Goal: Information Seeking & Learning: Check status

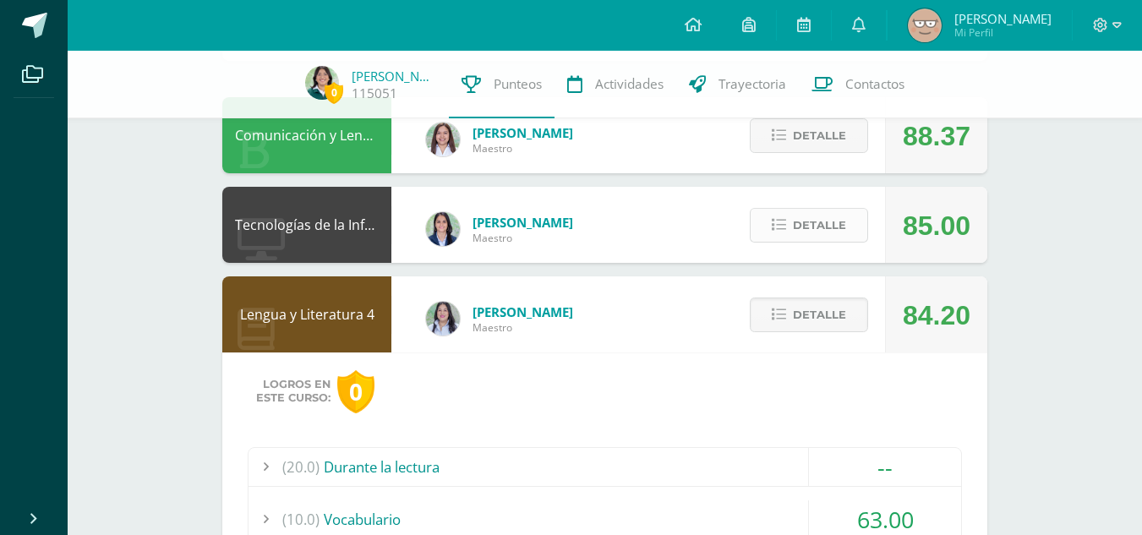
scroll to position [507, 0]
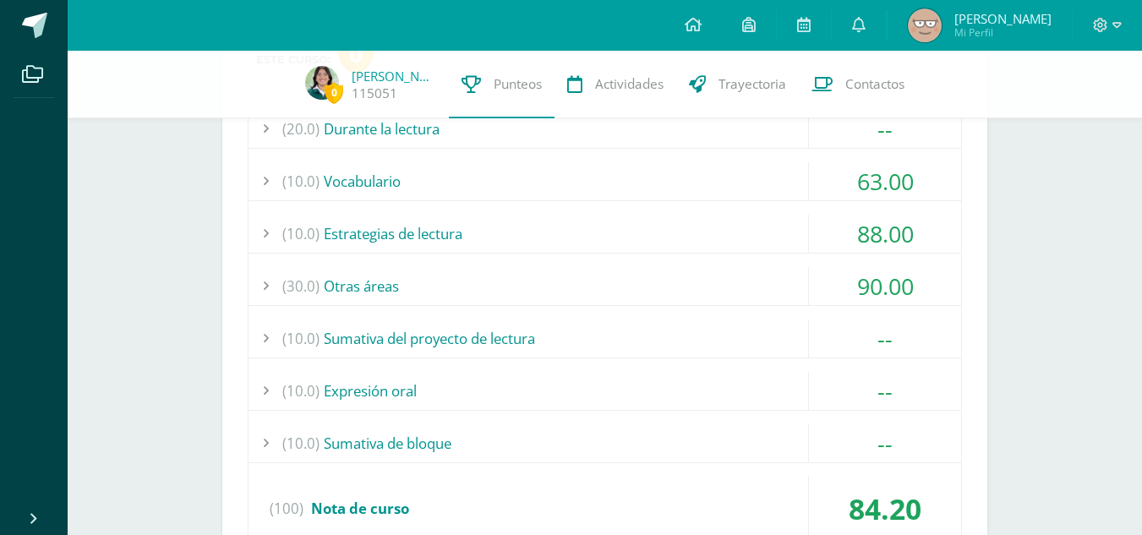
click at [839, 176] on div "63.00" at bounding box center [885, 181] width 152 height 38
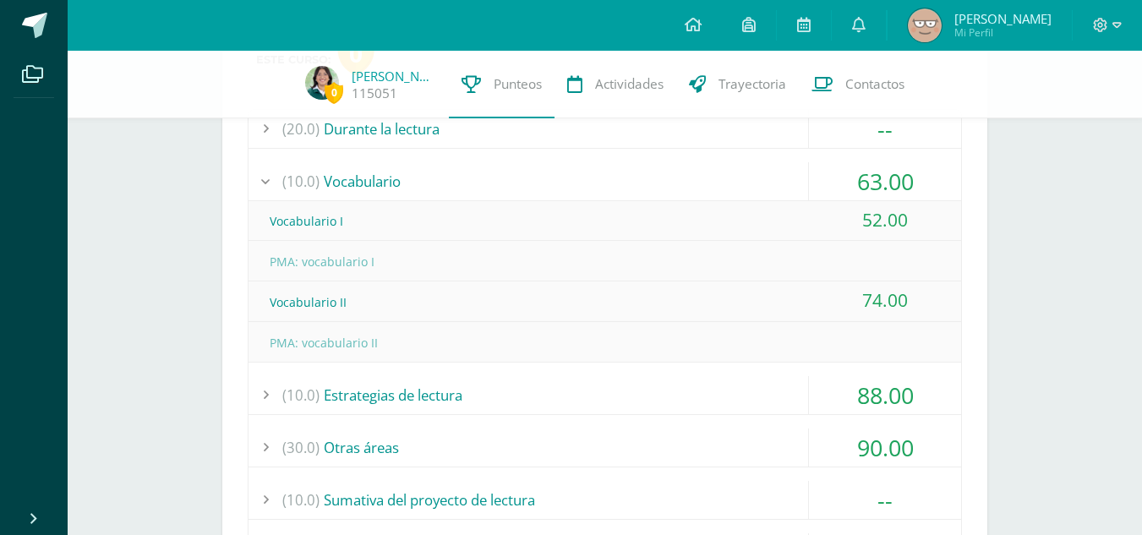
click at [843, 178] on div "63.00" at bounding box center [885, 181] width 152 height 38
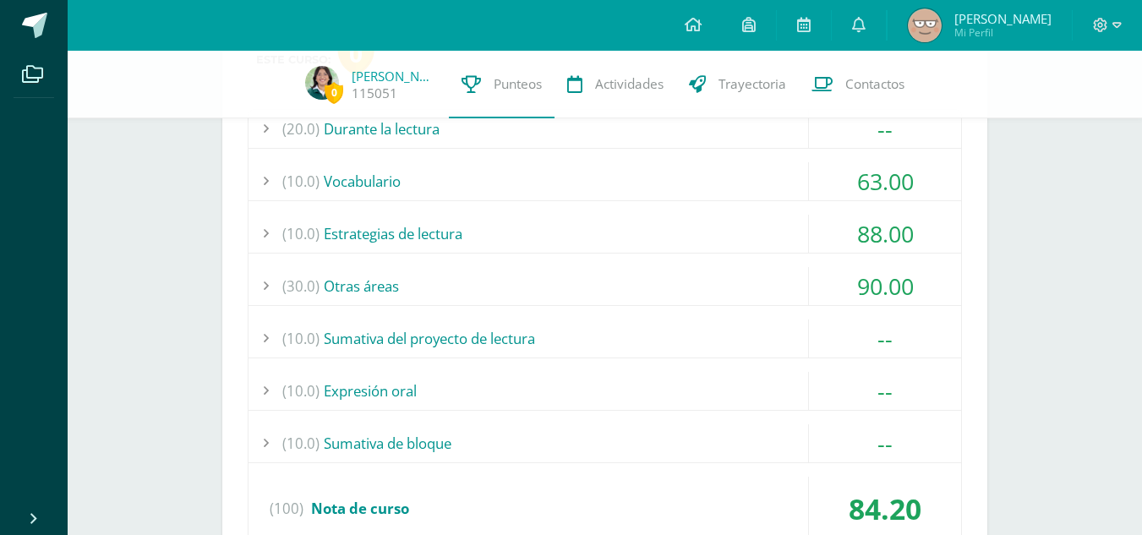
click at [853, 233] on div "88.00" at bounding box center [885, 234] width 152 height 38
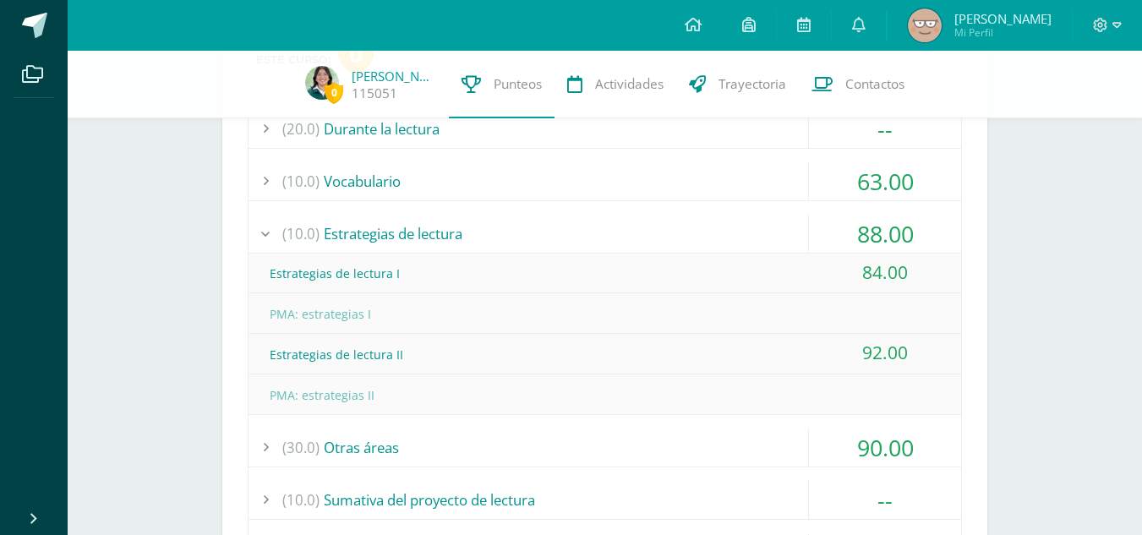
click at [853, 232] on div "88.00" at bounding box center [885, 234] width 152 height 38
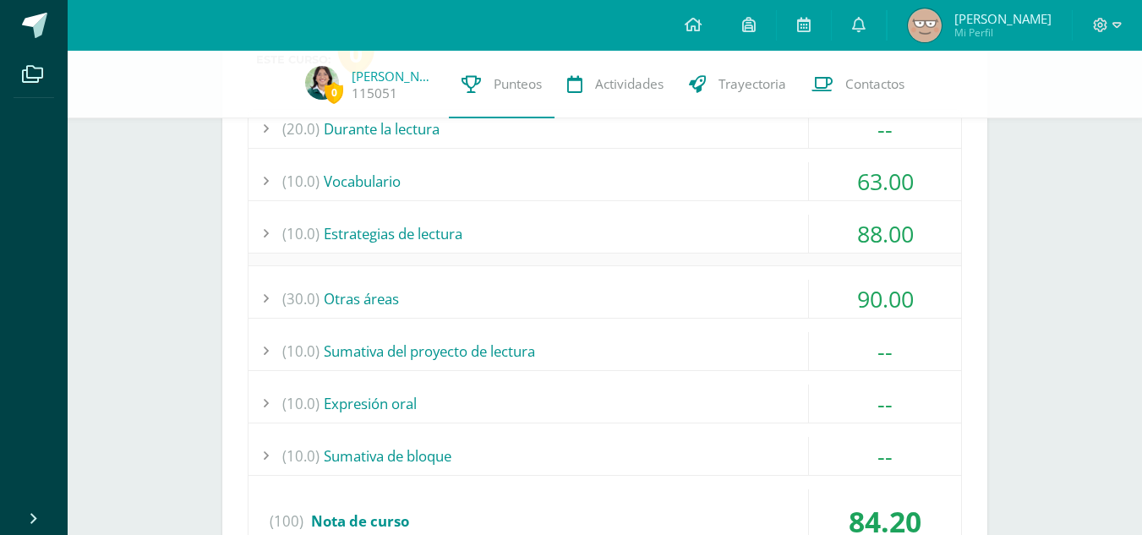
click at [853, 232] on div "88.00" at bounding box center [885, 234] width 152 height 38
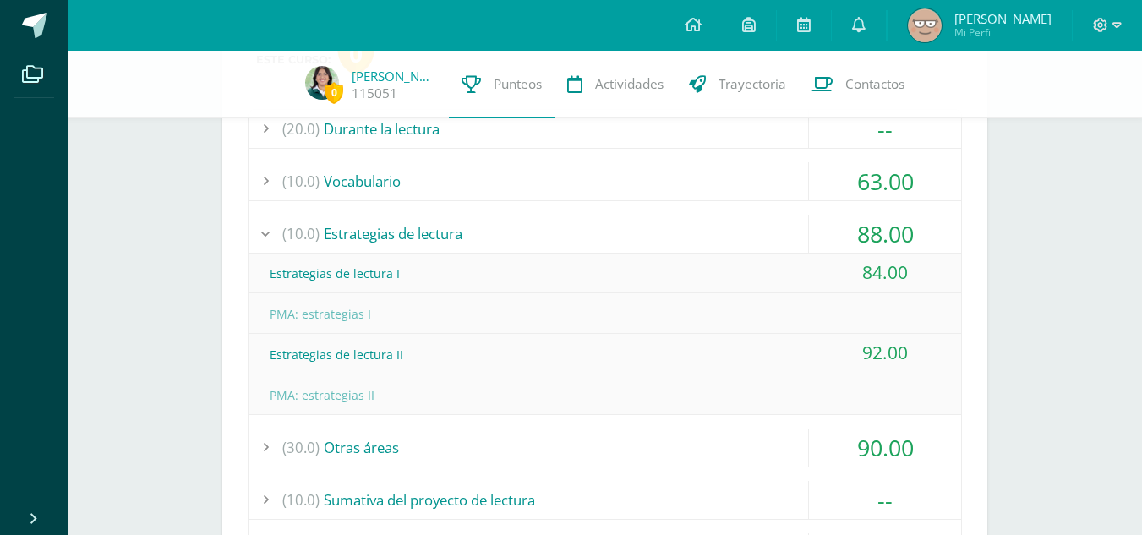
click at [880, 249] on div "88.00" at bounding box center [885, 234] width 152 height 38
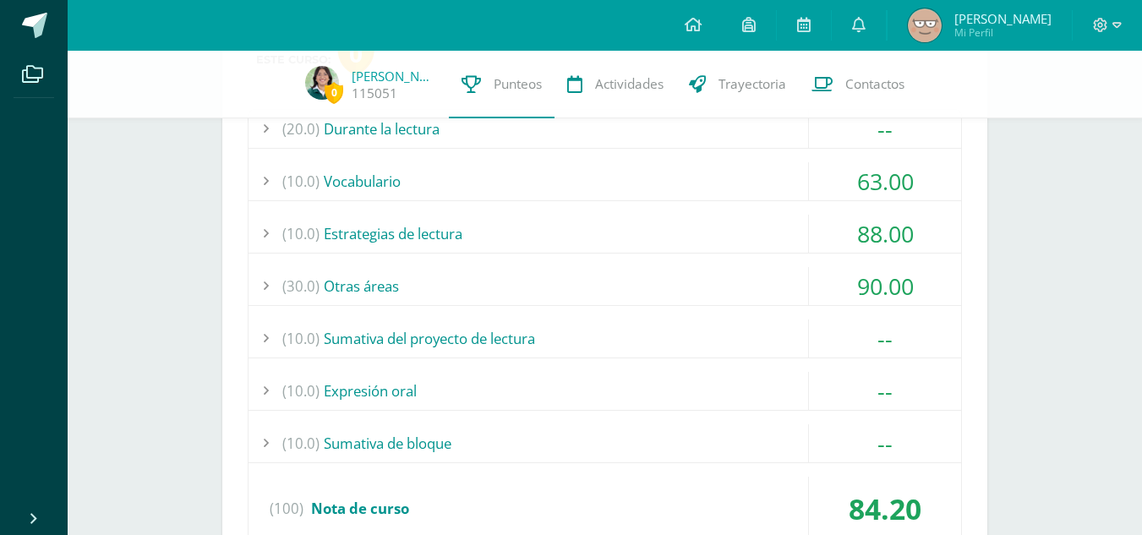
click at [867, 267] on div "90.00" at bounding box center [885, 286] width 152 height 38
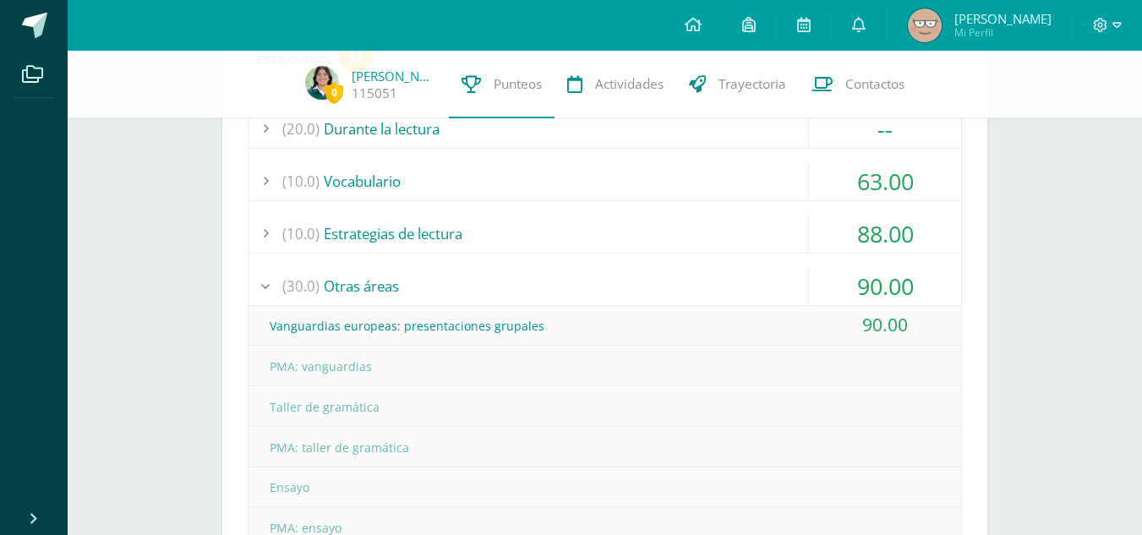
click at [865, 268] on div "90.00" at bounding box center [885, 286] width 152 height 38
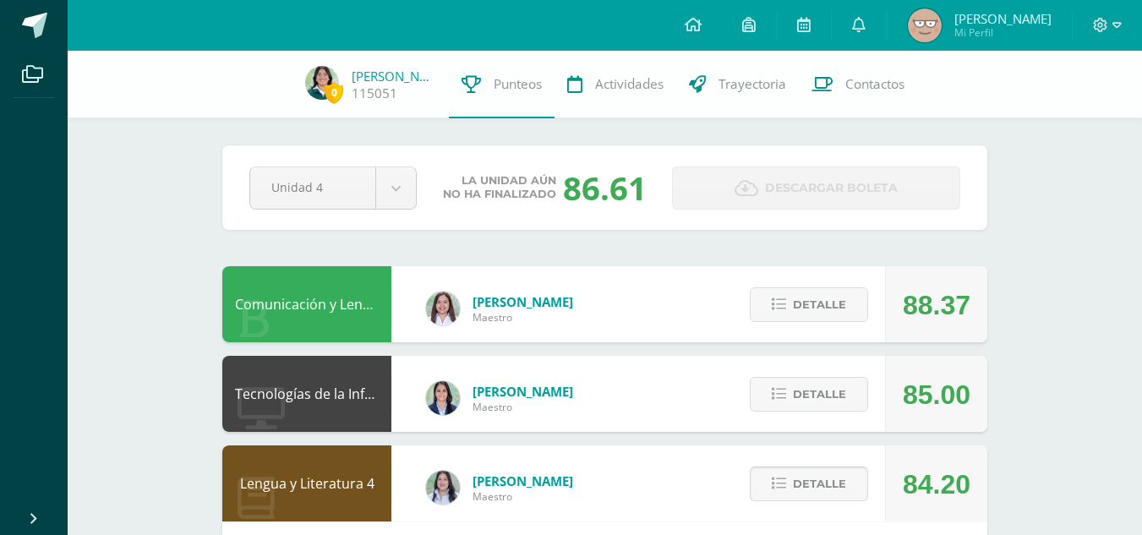
scroll to position [85, 0]
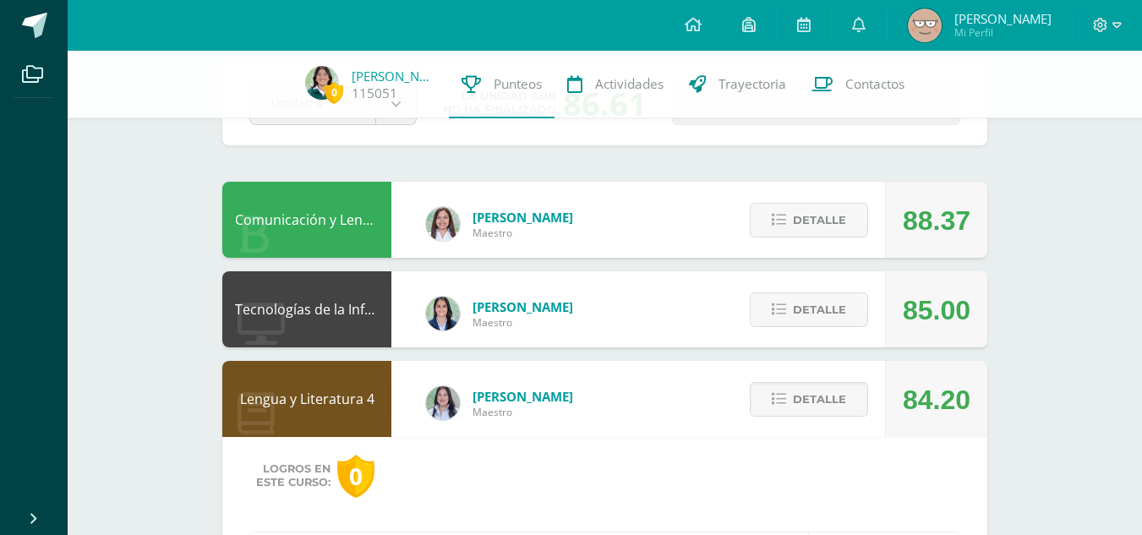
click at [815, 418] on div "Detalle" at bounding box center [805, 399] width 161 height 76
click at [942, 28] on img at bounding box center [925, 25] width 34 height 34
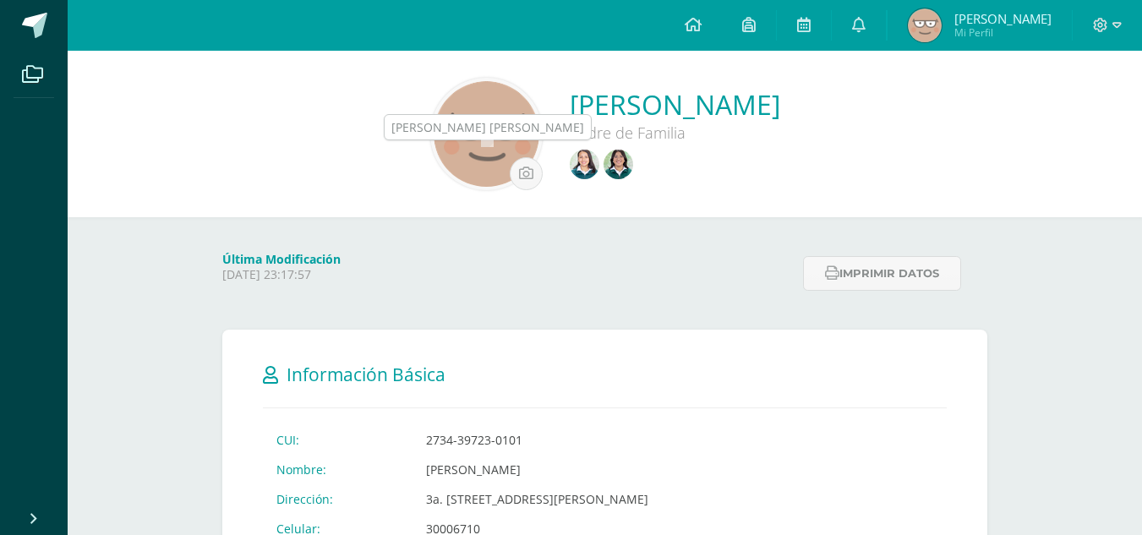
click at [570, 175] on img at bounding box center [585, 165] width 30 height 30
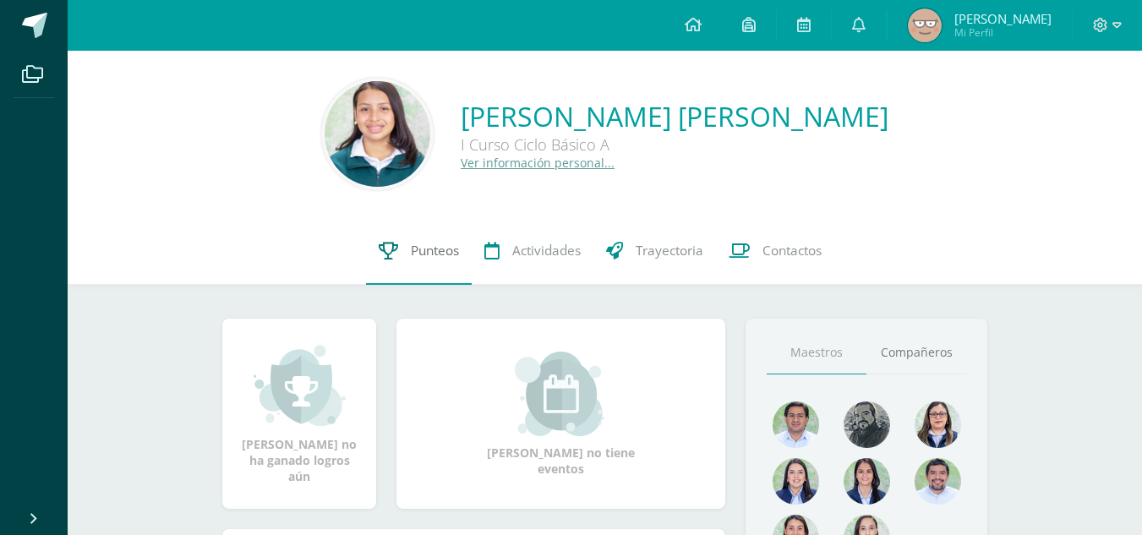
click at [407, 262] on link "Punteos" at bounding box center [419, 251] width 106 height 68
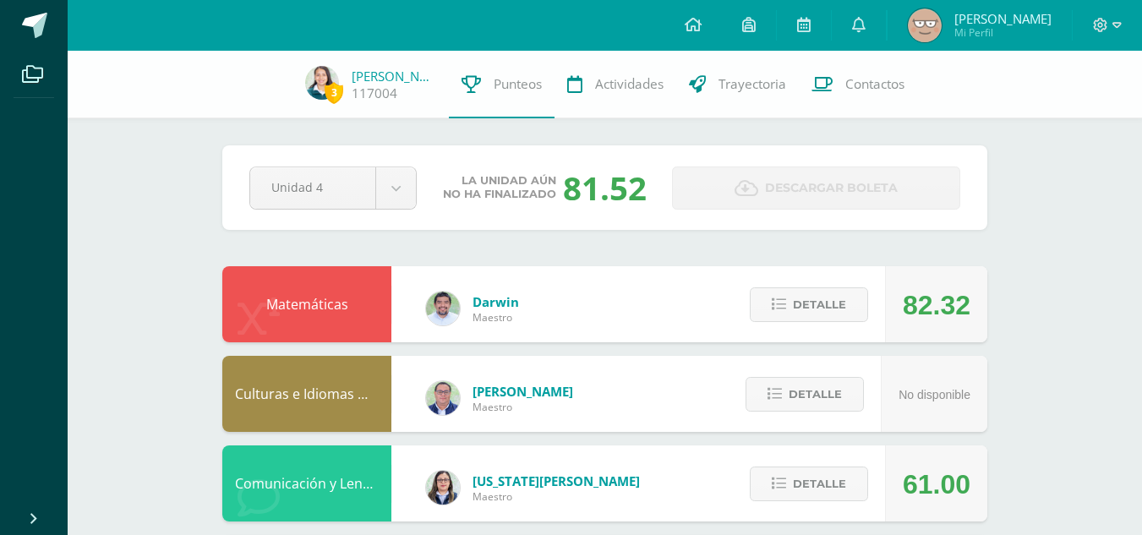
scroll to position [85, 0]
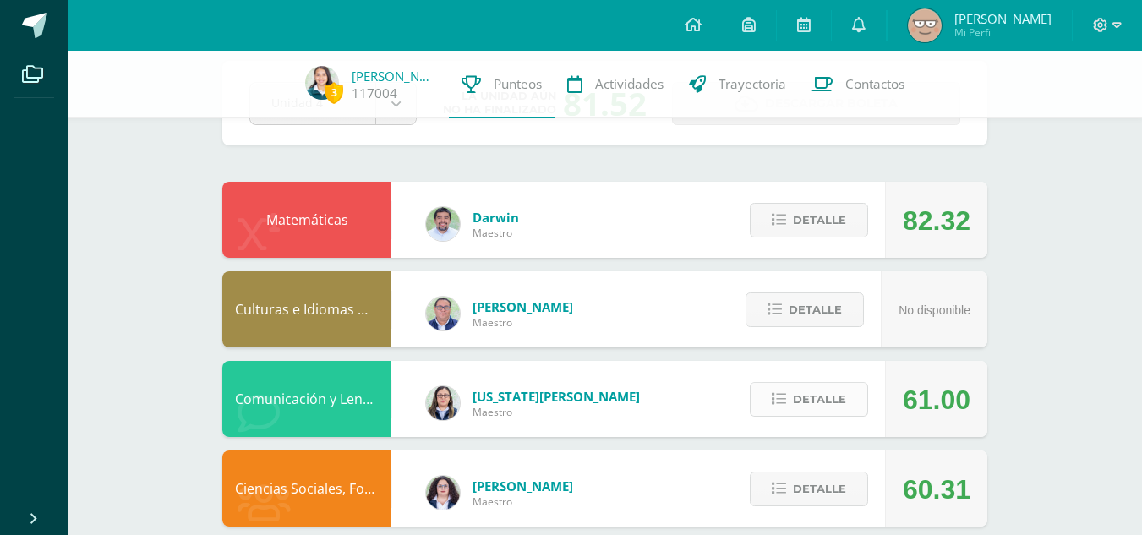
click at [780, 396] on icon at bounding box center [779, 399] width 14 height 14
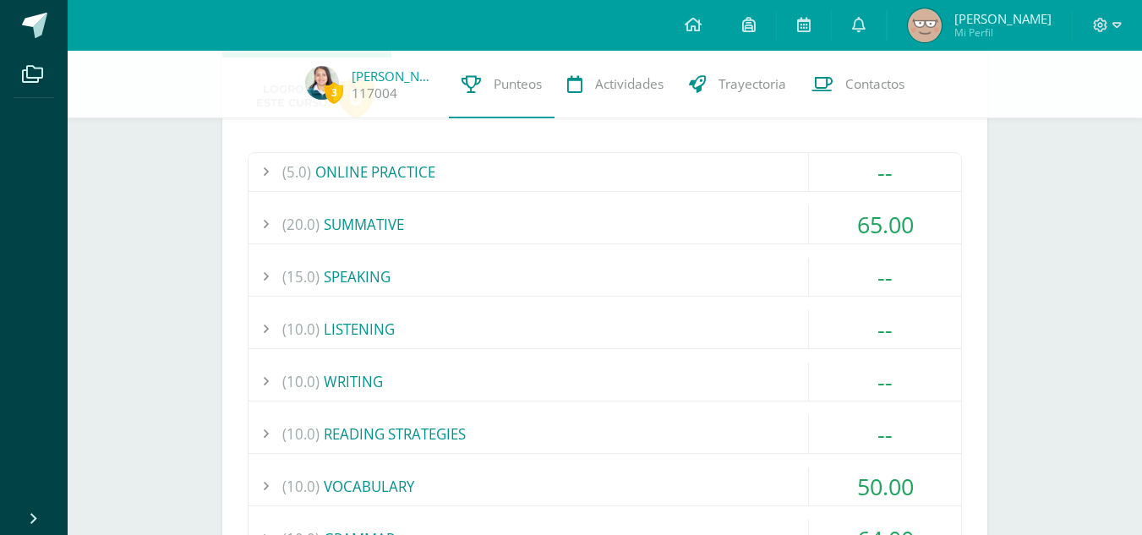
scroll to position [507, 0]
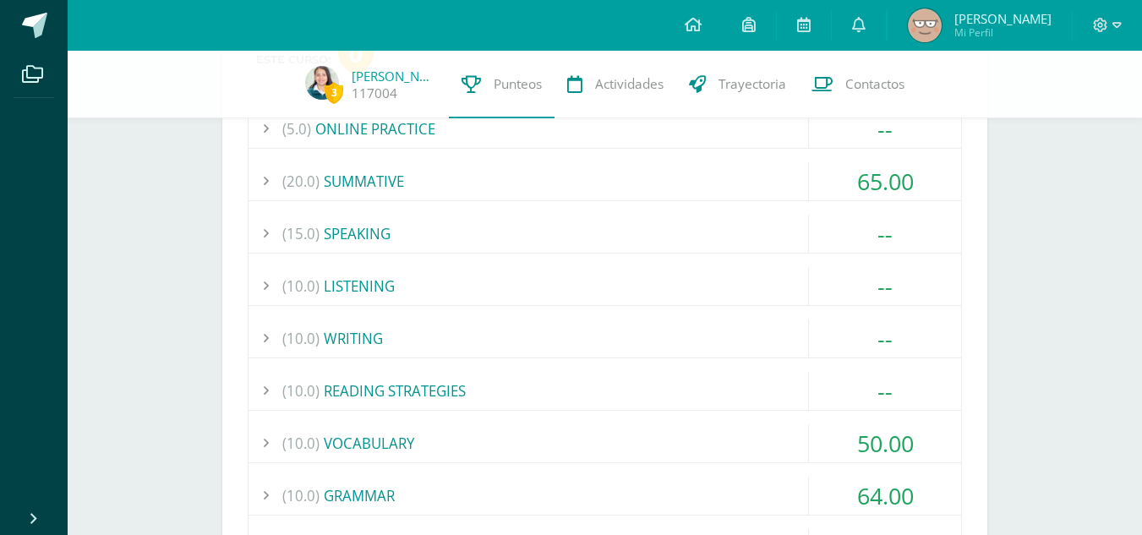
click at [834, 165] on div "65.00" at bounding box center [885, 181] width 152 height 38
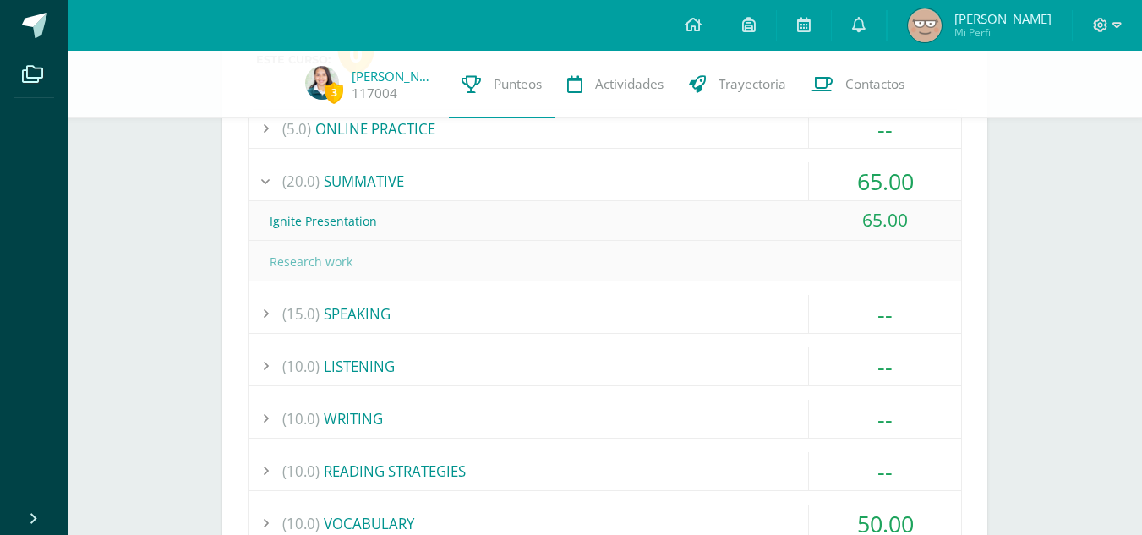
click at [836, 164] on div "65.00" at bounding box center [885, 181] width 152 height 38
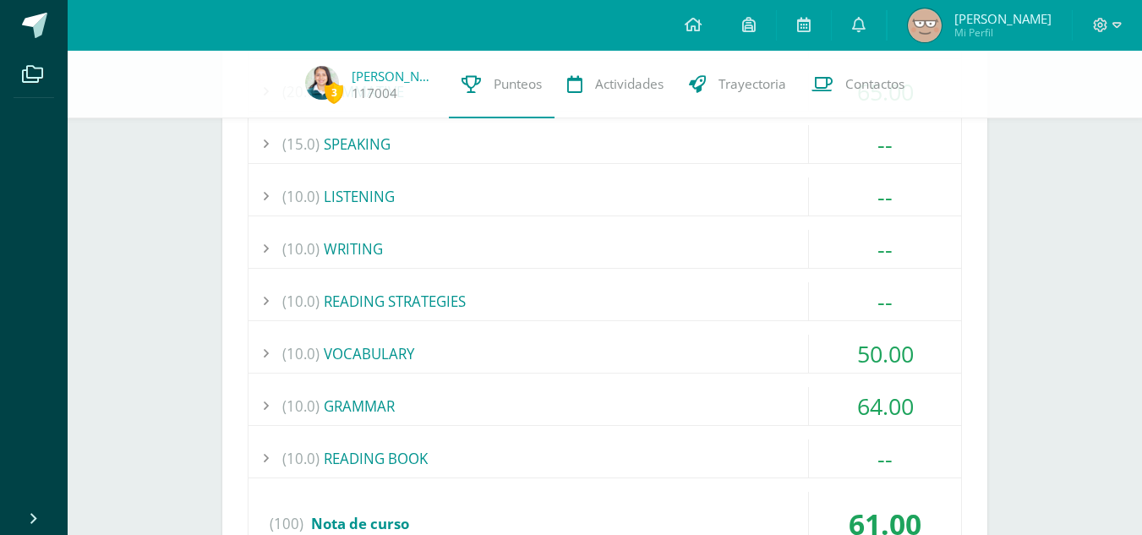
scroll to position [676, 0]
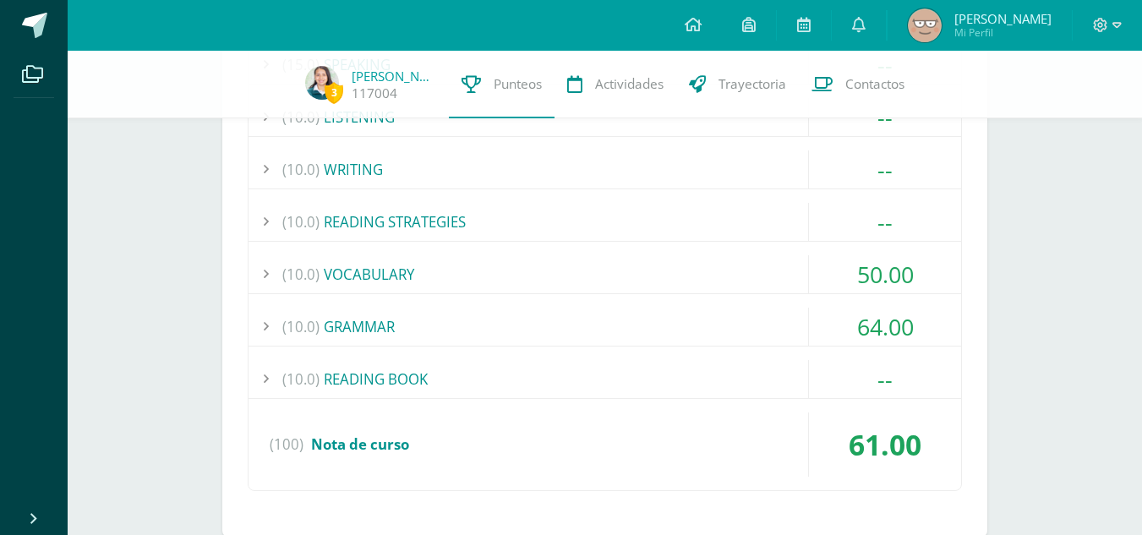
click at [902, 269] on div "50.00" at bounding box center [885, 274] width 152 height 38
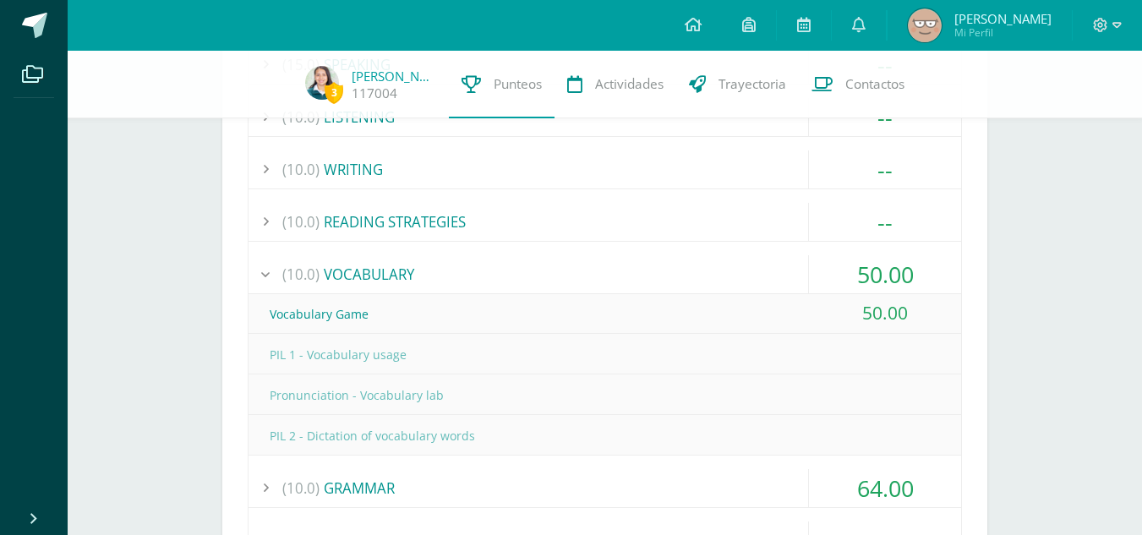
click at [900, 265] on div "50.00" at bounding box center [885, 274] width 152 height 38
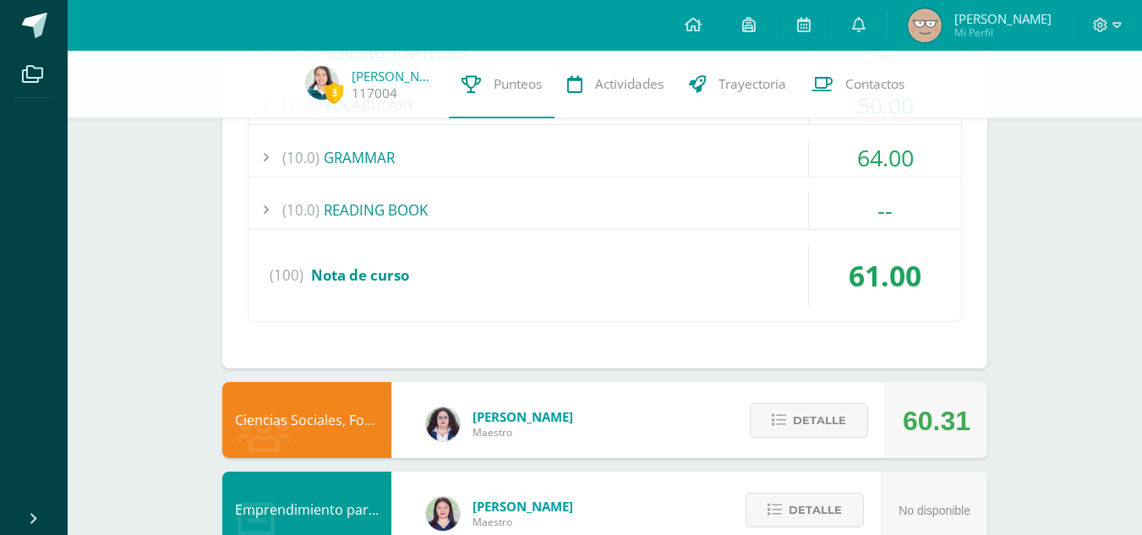
scroll to position [761, 0]
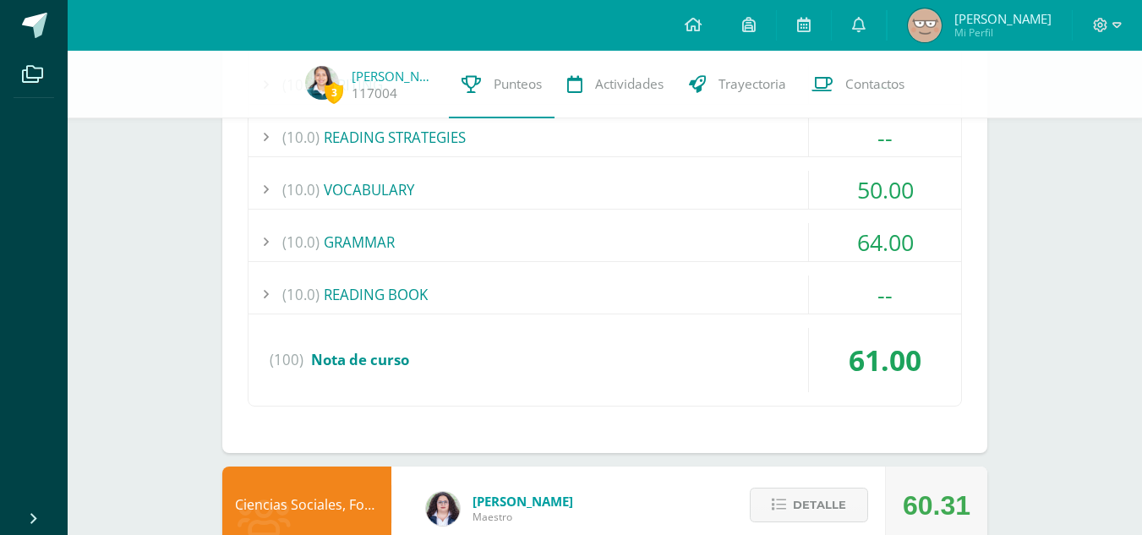
click at [890, 250] on div "64.00" at bounding box center [885, 242] width 152 height 38
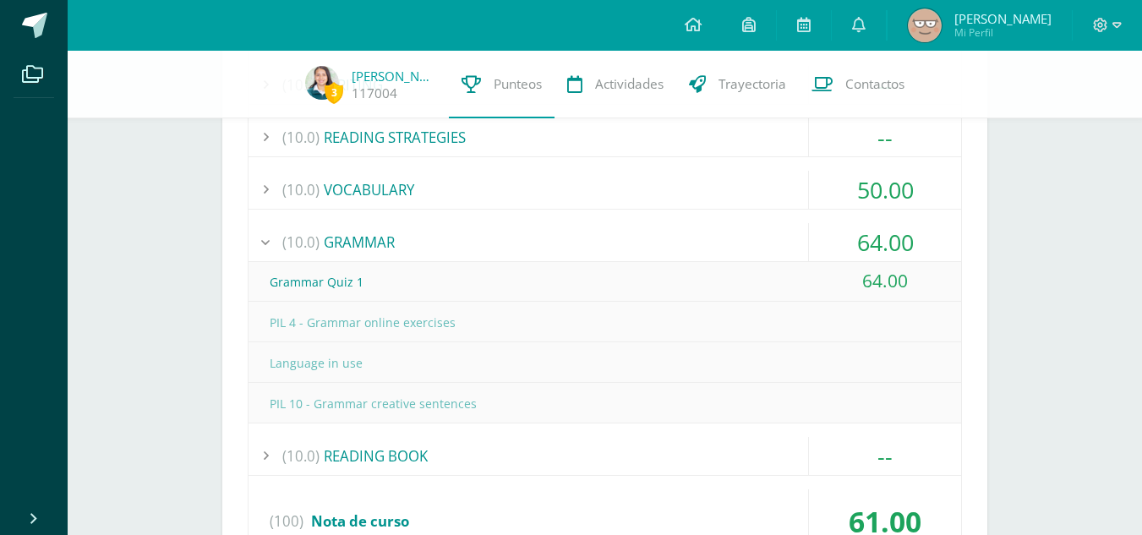
click at [888, 251] on div "64.00" at bounding box center [885, 242] width 152 height 38
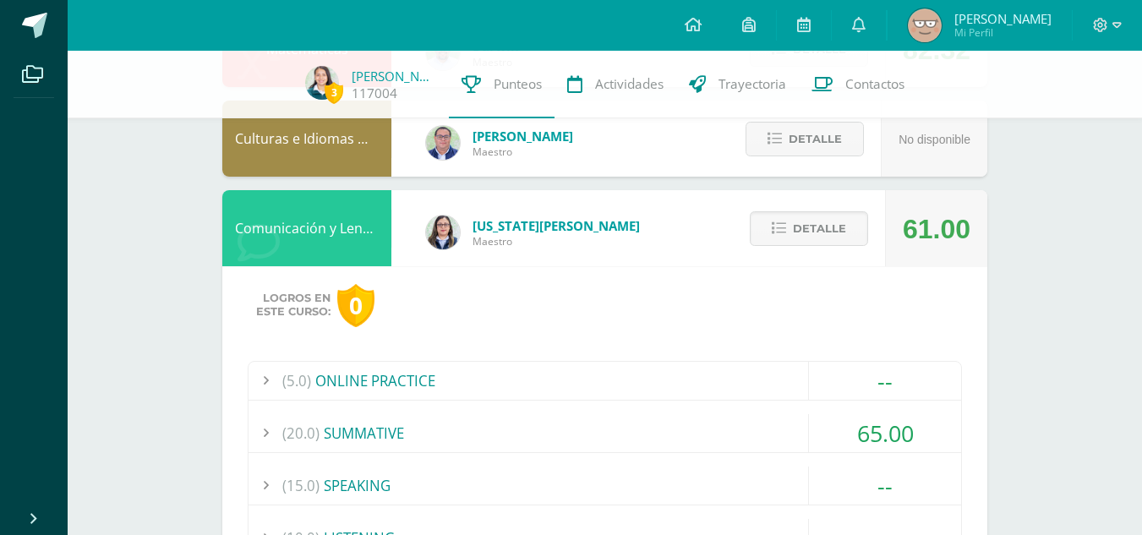
scroll to position [254, 0]
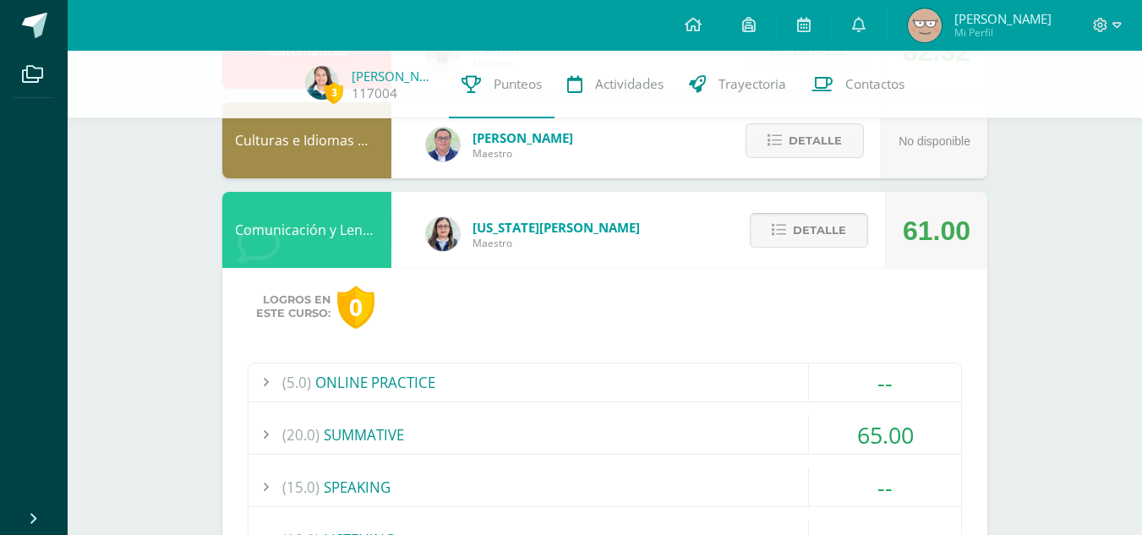
click at [805, 227] on span "Detalle" at bounding box center [819, 230] width 53 height 31
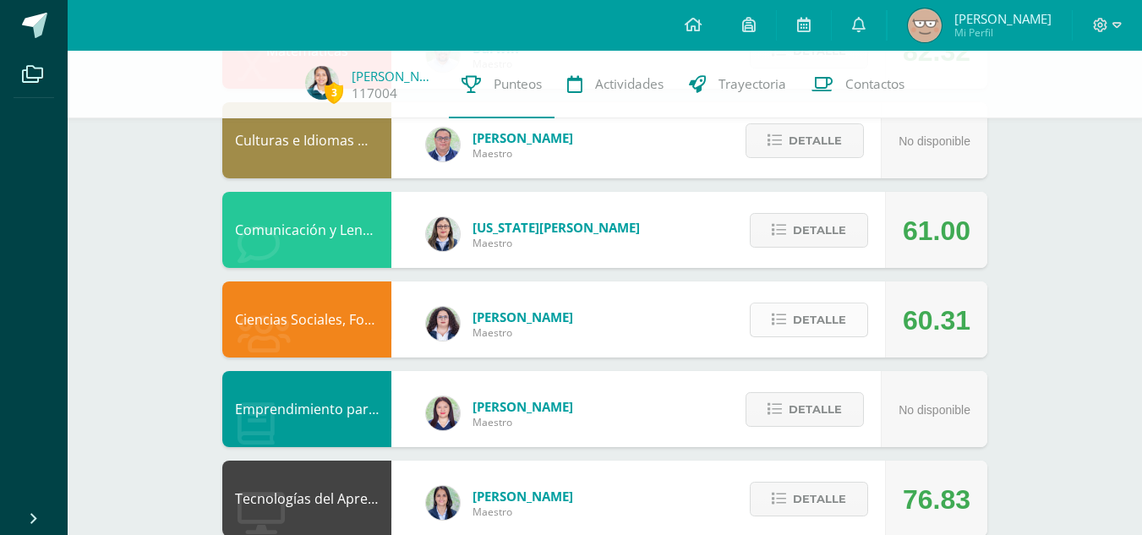
click at [789, 321] on button "Detalle" at bounding box center [809, 320] width 118 height 35
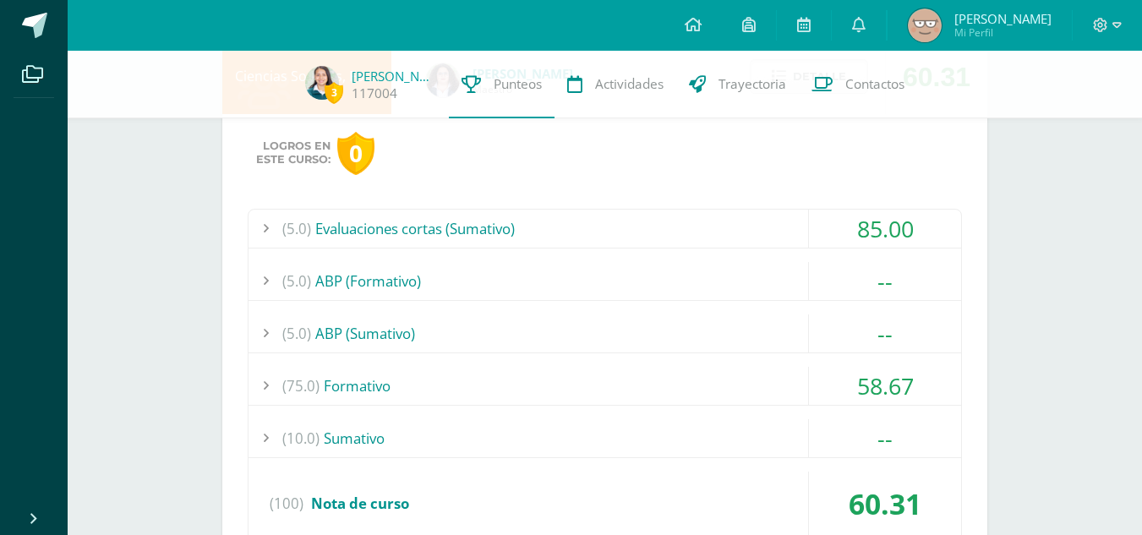
scroll to position [507, 0]
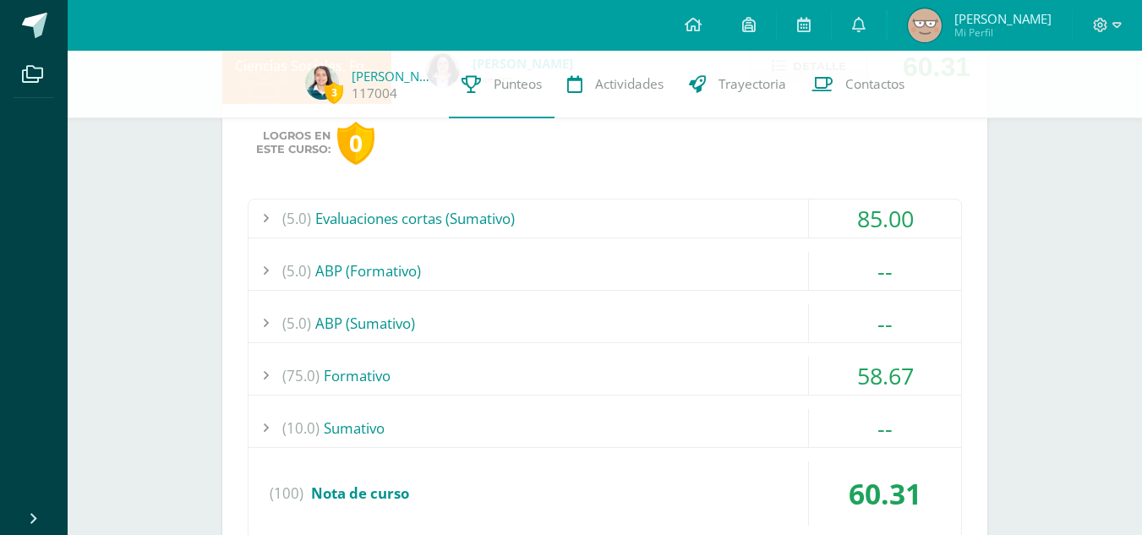
click at [817, 369] on div "58.67" at bounding box center [885, 376] width 152 height 38
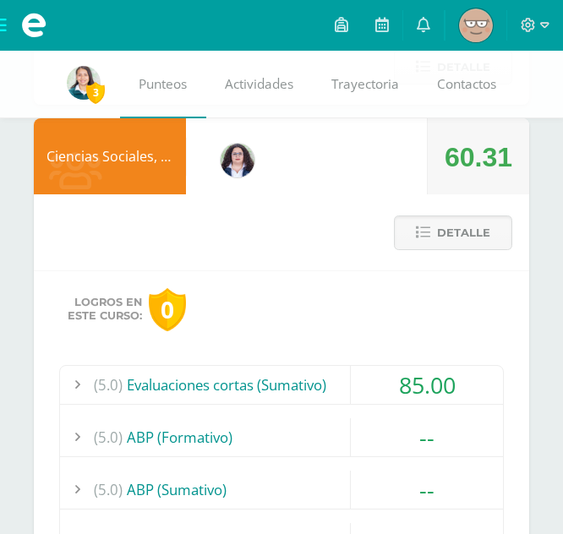
scroll to position [752, 0]
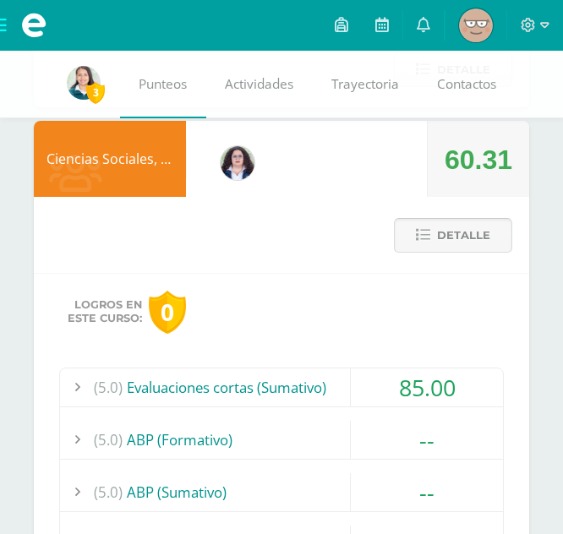
click at [479, 250] on span "Detalle" at bounding box center [463, 235] width 53 height 31
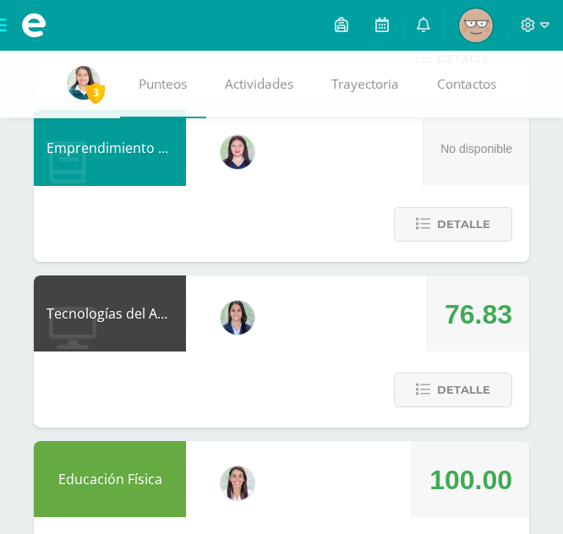
scroll to position [1014, 0]
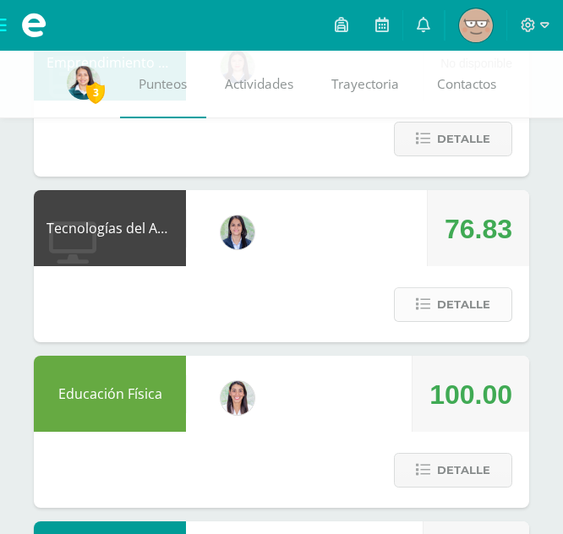
click at [431, 320] on button "Detalle" at bounding box center [453, 304] width 118 height 35
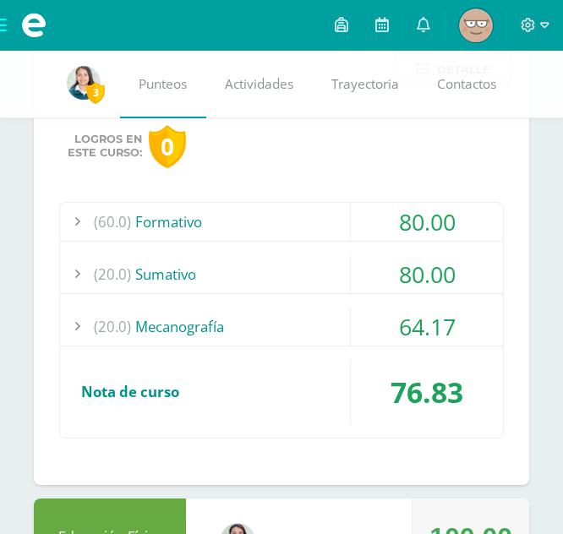
scroll to position [1353, 0]
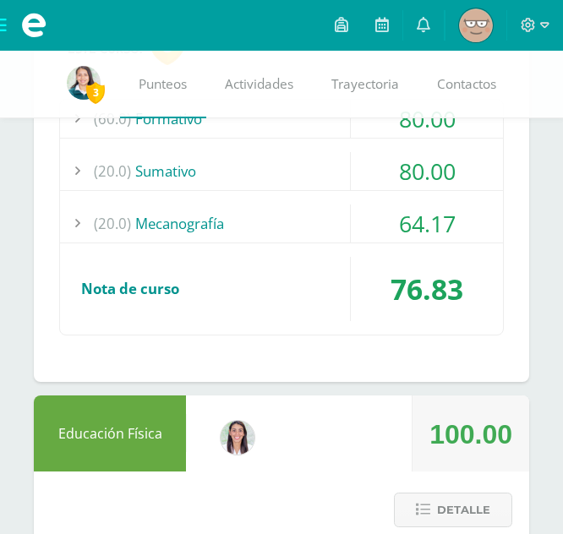
click at [407, 215] on div "64.17" at bounding box center [427, 224] width 152 height 38
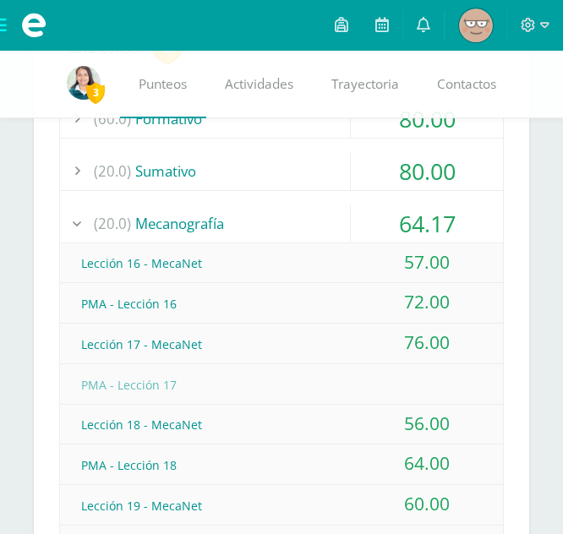
click at [424, 238] on div "64.17" at bounding box center [427, 224] width 152 height 38
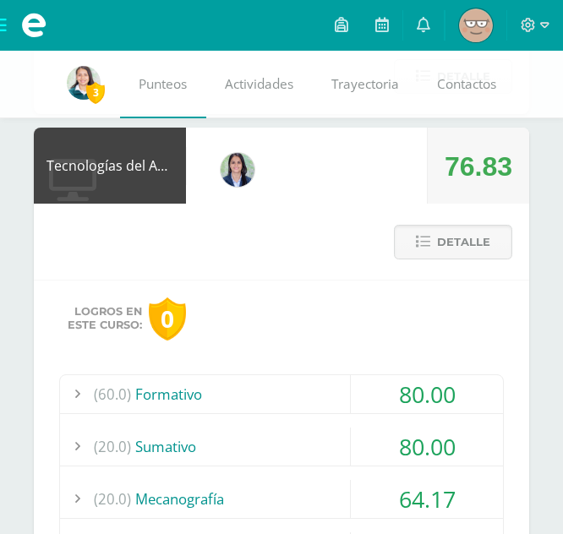
scroll to position [930, 0]
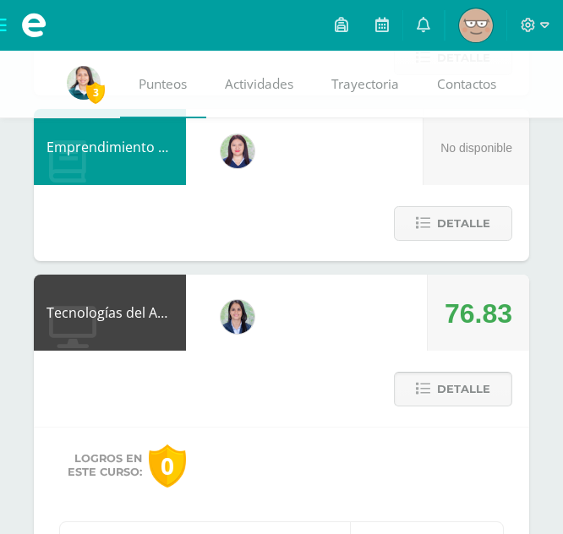
click at [465, 404] on span "Detalle" at bounding box center [463, 389] width 53 height 31
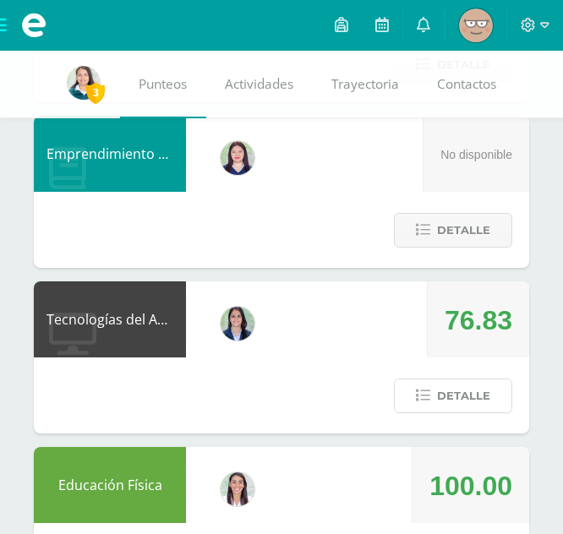
scroll to position [741, 0]
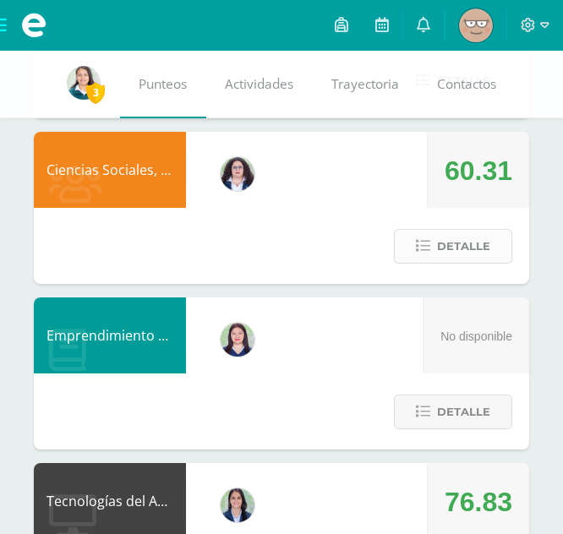
click at [457, 237] on span "Detalle" at bounding box center [463, 246] width 53 height 31
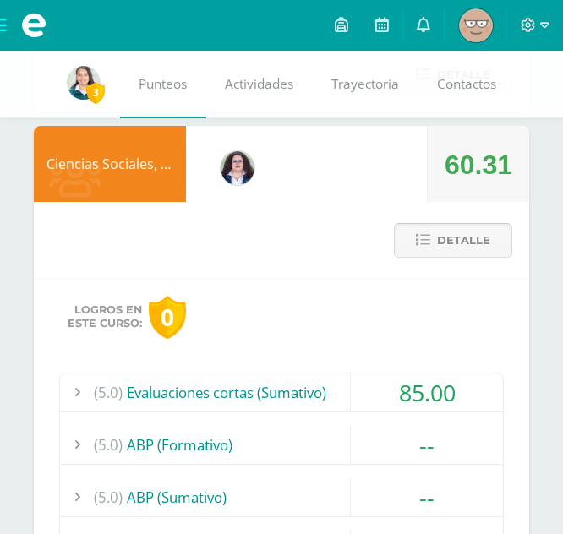
scroll to position [995, 0]
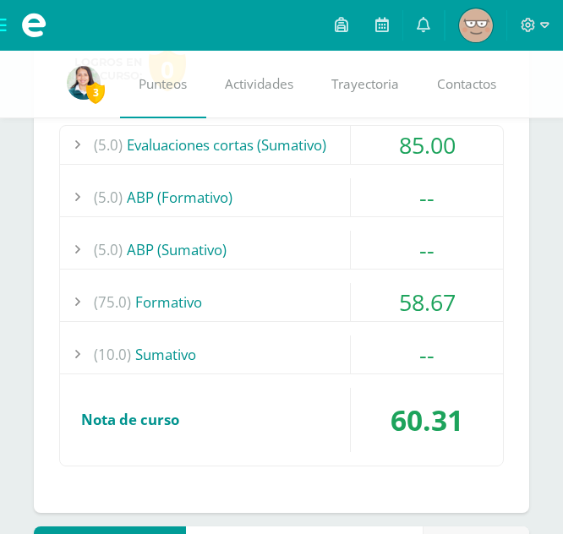
click at [435, 282] on div "(5.0) Evaluaciones cortas (Sumativo) 85.00 Evaluación corta 1 85.00" at bounding box center [281, 296] width 445 height 342
click at [457, 292] on div "58.67" at bounding box center [427, 302] width 152 height 38
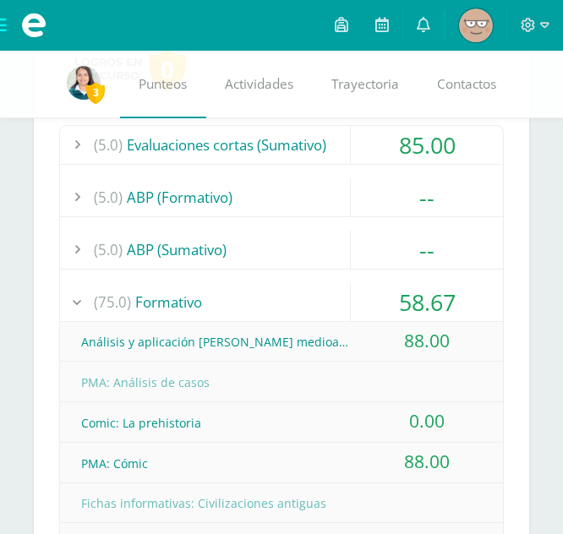
click at [447, 283] on div "58.67" at bounding box center [427, 302] width 152 height 38
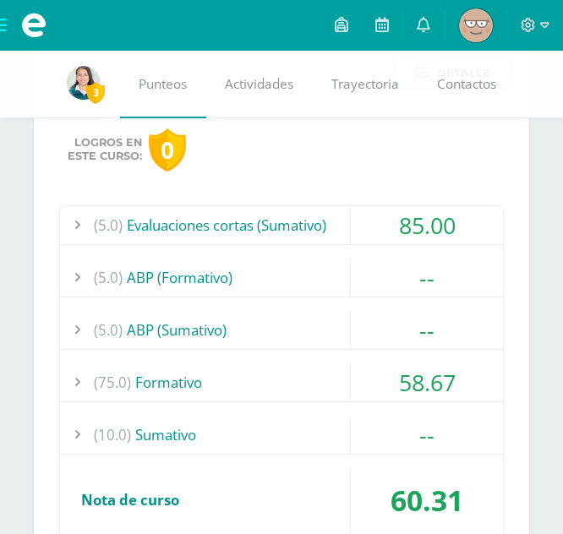
scroll to position [826, 0]
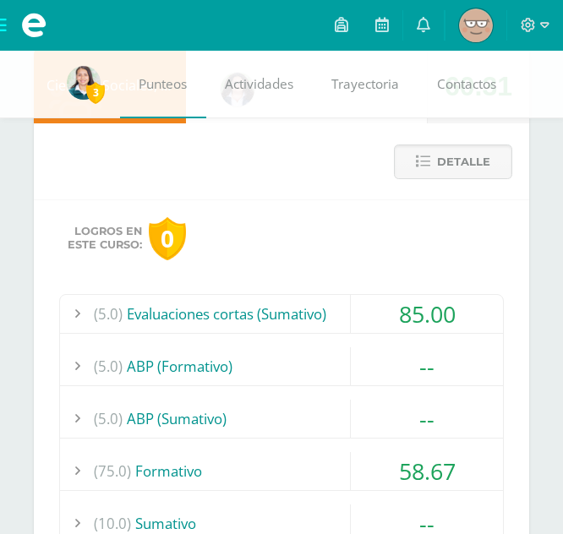
click at [422, 313] on div "85.00" at bounding box center [427, 314] width 152 height 38
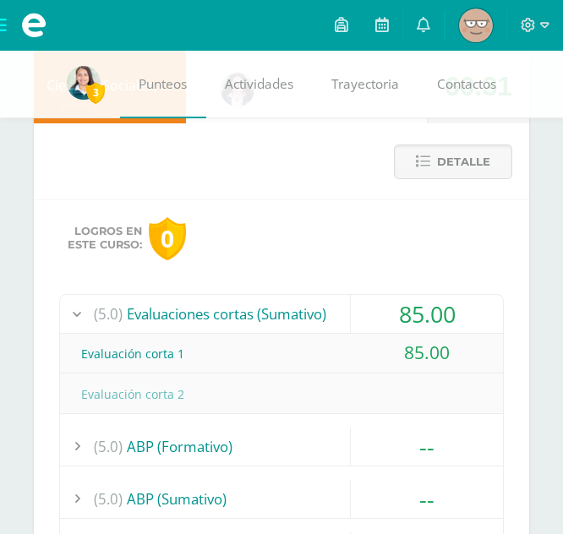
scroll to position [911, 0]
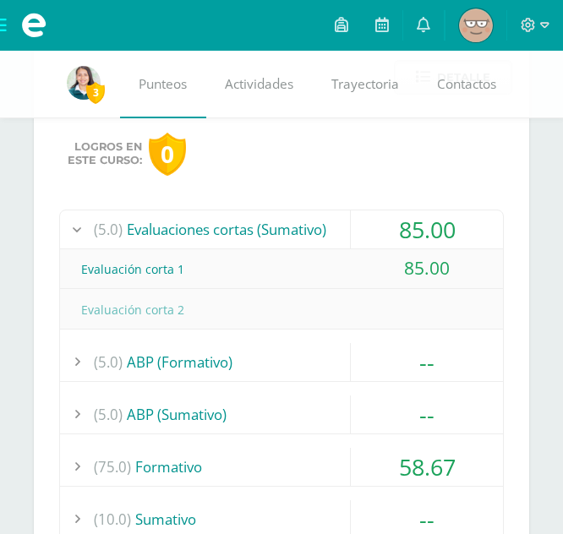
click at [426, 244] on div "85.00" at bounding box center [427, 230] width 152 height 38
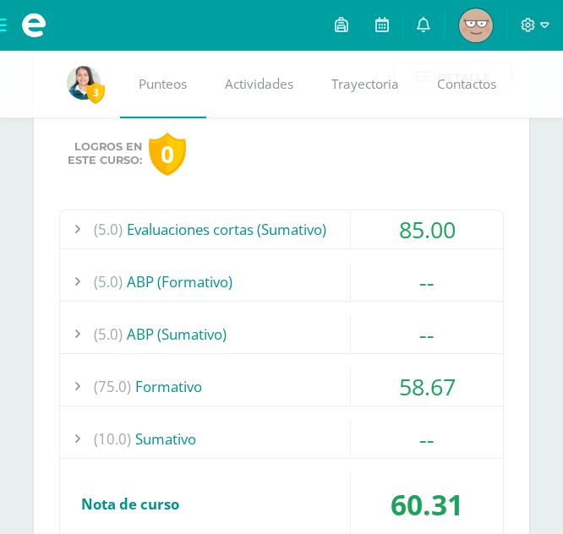
click at [402, 277] on div "--" at bounding box center [427, 282] width 152 height 38
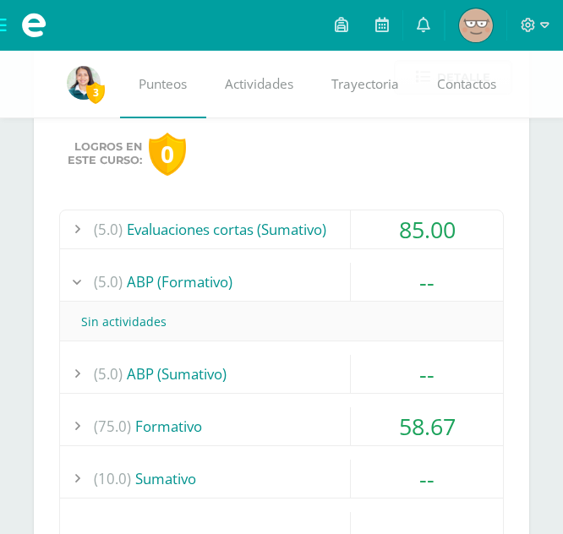
click at [402, 278] on div "--" at bounding box center [427, 282] width 152 height 38
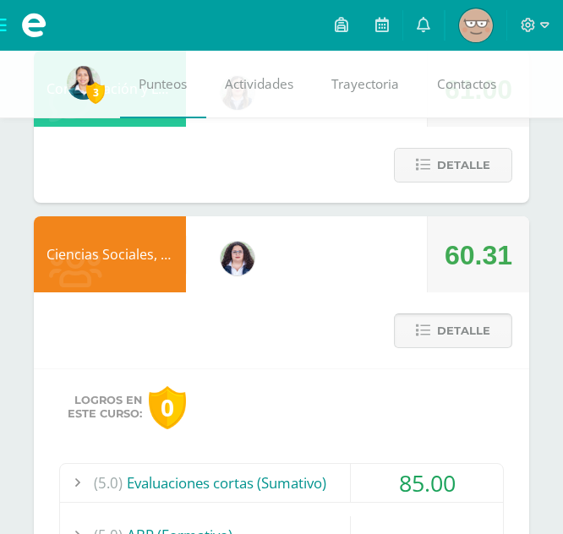
click at [418, 325] on icon at bounding box center [423, 331] width 14 height 14
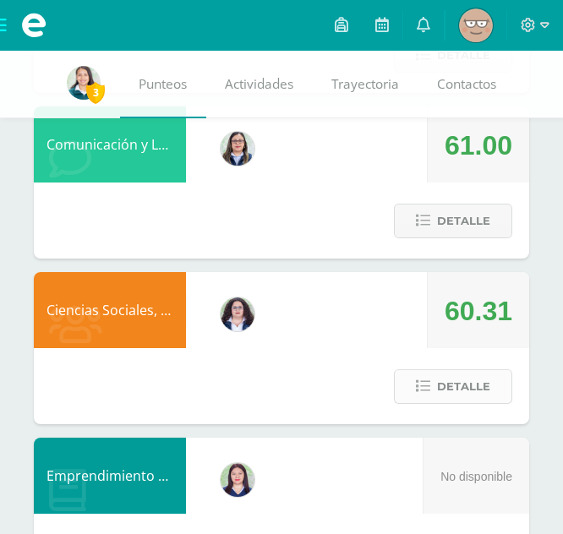
scroll to position [403, 0]
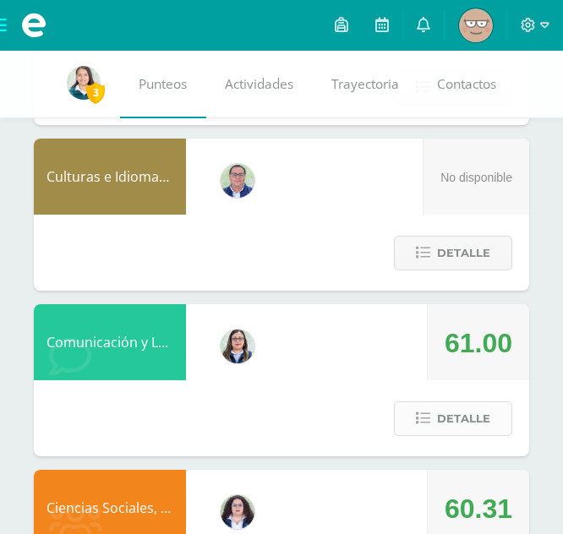
click at [445, 417] on span "Detalle" at bounding box center [463, 418] width 53 height 31
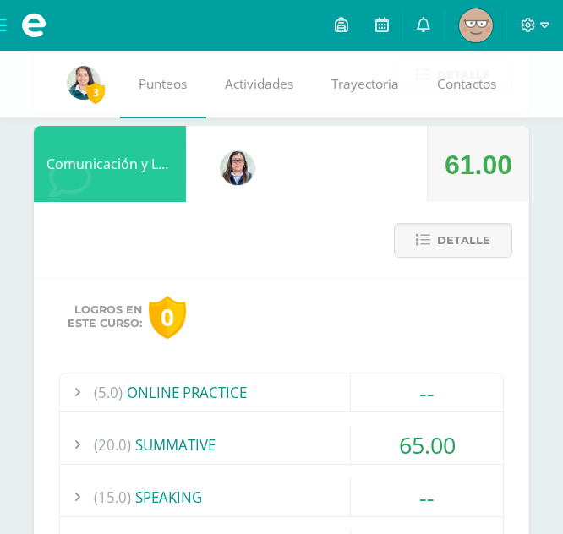
scroll to position [572, 0]
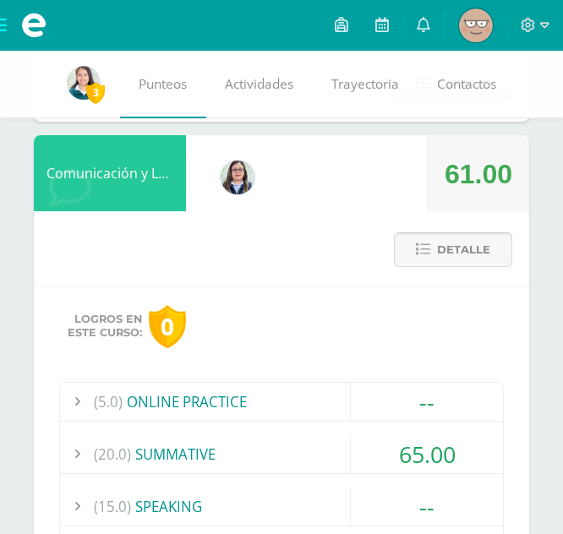
click at [466, 257] on span "Detalle" at bounding box center [463, 249] width 53 height 31
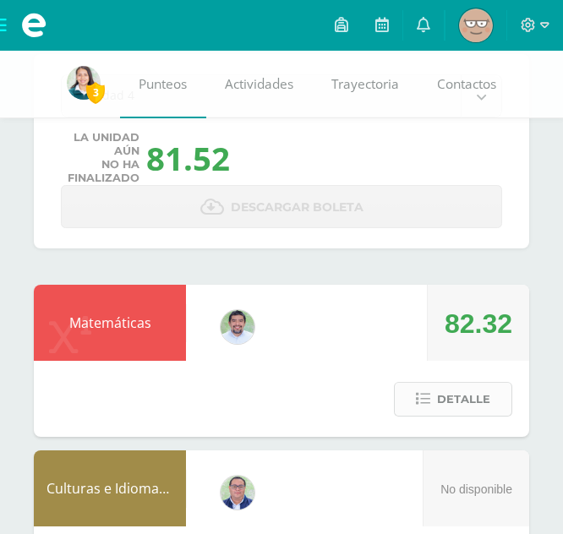
scroll to position [0, 0]
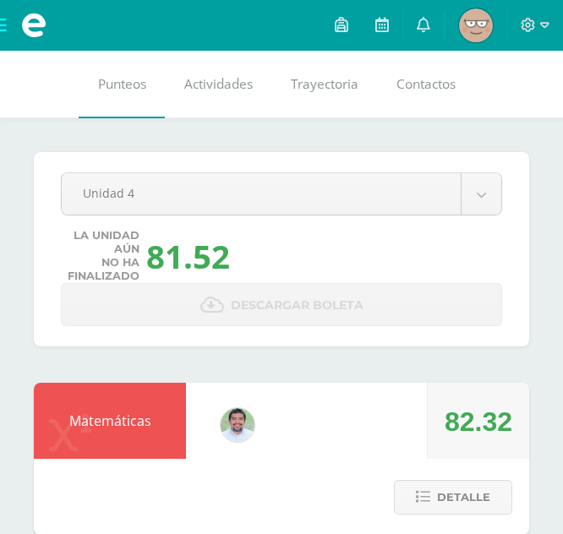
click at [475, 36] on img at bounding box center [476, 25] width 34 height 34
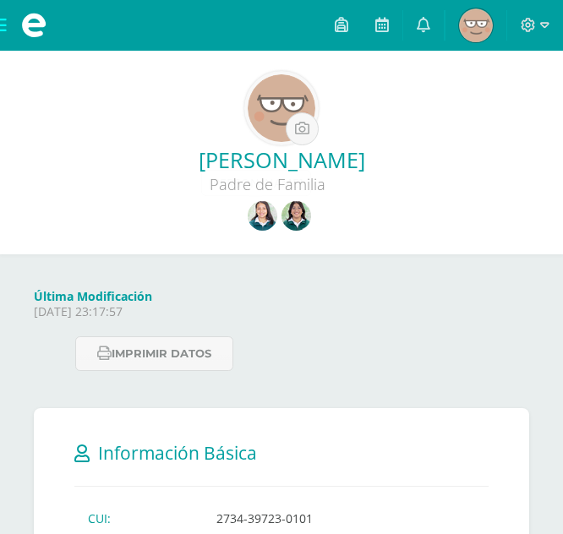
click at [297, 226] on img at bounding box center [297, 216] width 30 height 30
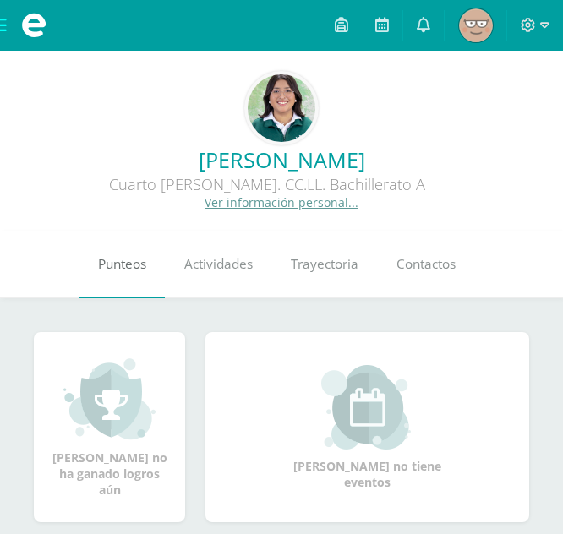
click at [149, 268] on link "Punteos" at bounding box center [122, 265] width 86 height 68
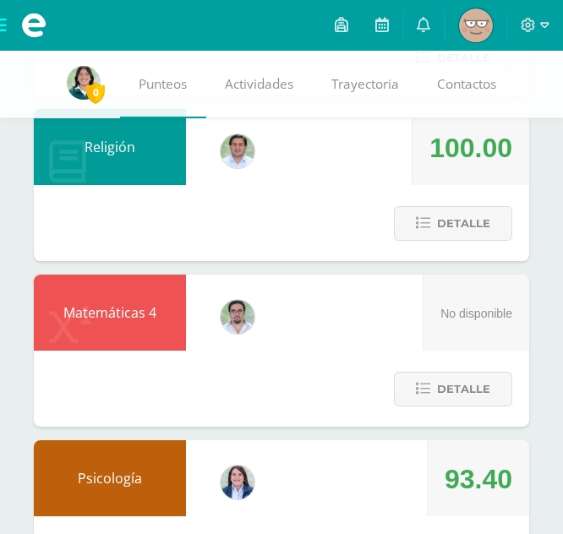
scroll to position [1184, 0]
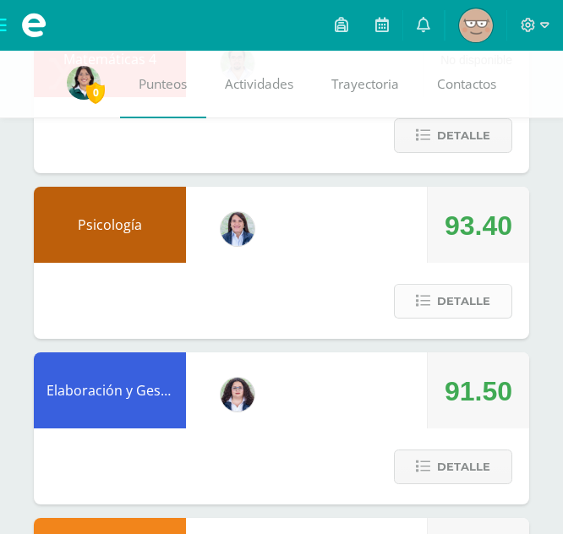
click at [435, 316] on button "Detalle" at bounding box center [453, 301] width 118 height 35
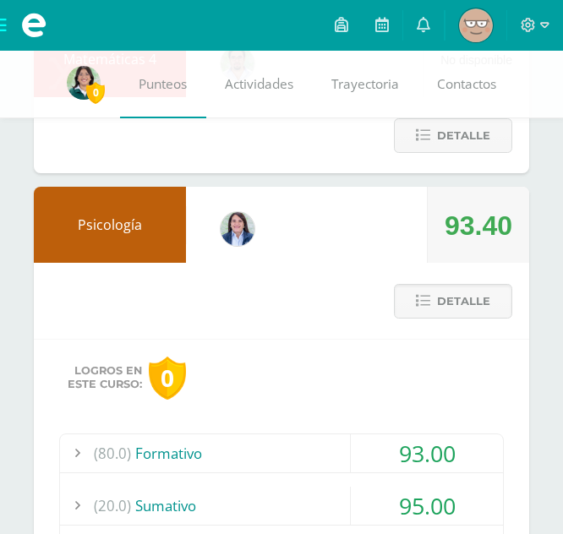
scroll to position [1353, 0]
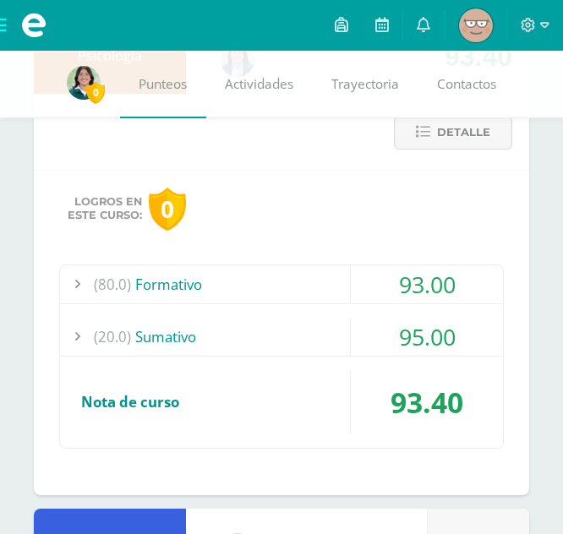
click at [399, 329] on div "95.00" at bounding box center [427, 337] width 152 height 38
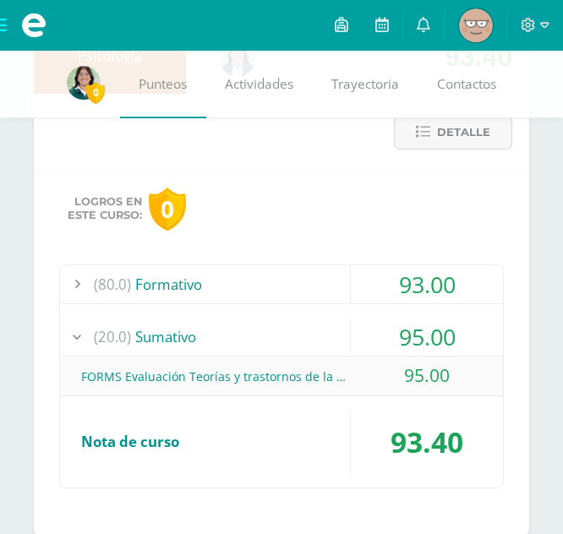
click at [399, 329] on div "95.00" at bounding box center [427, 337] width 152 height 38
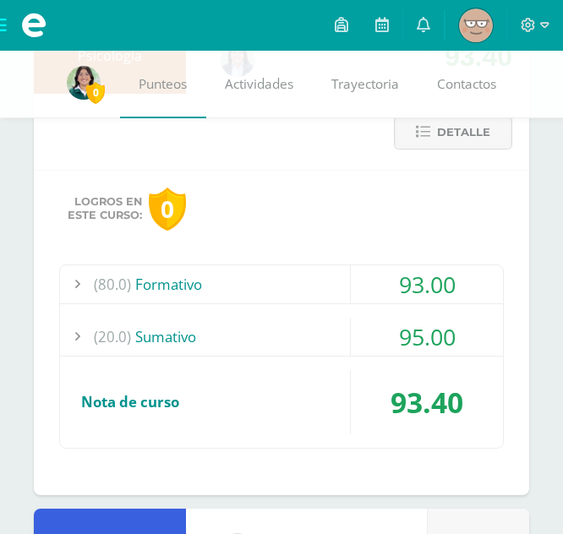
click at [411, 284] on div "93.00" at bounding box center [427, 284] width 152 height 38
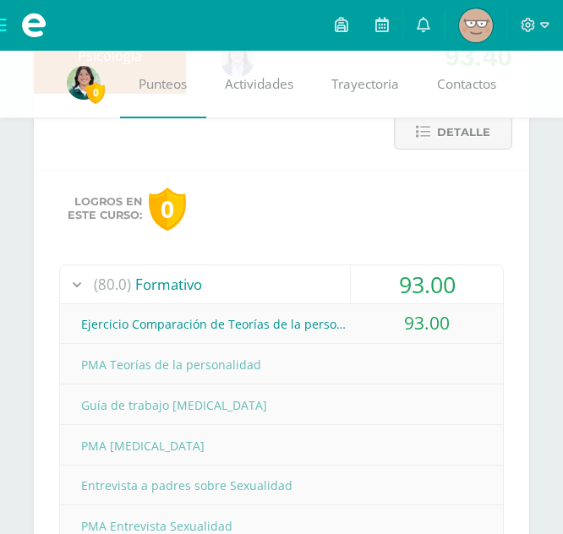
click at [411, 284] on div "93.00" at bounding box center [427, 284] width 152 height 38
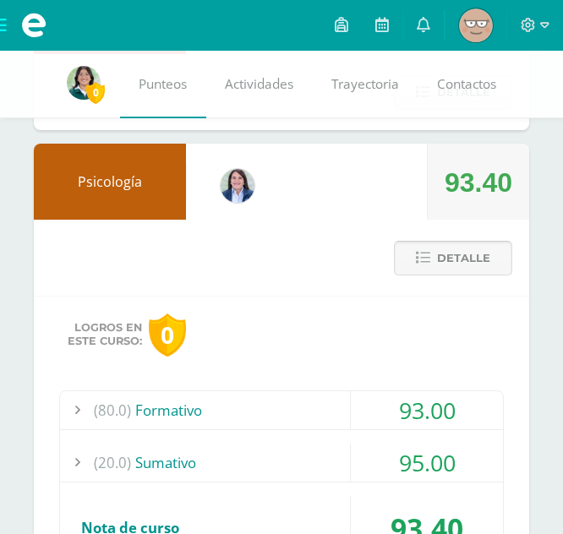
scroll to position [1099, 0]
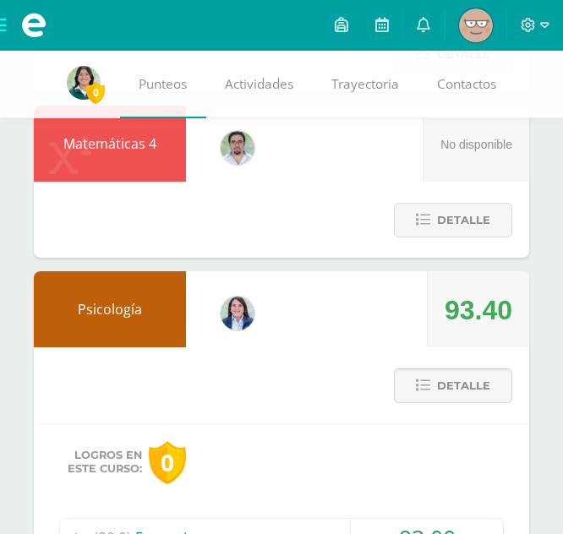
click at [421, 377] on button "Detalle" at bounding box center [453, 386] width 118 height 35
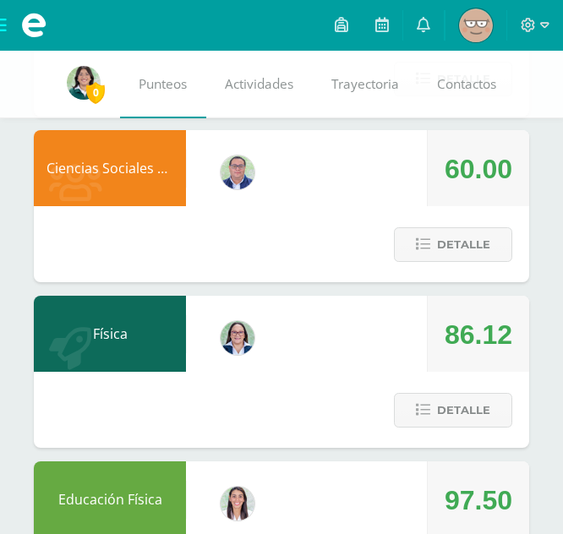
scroll to position [1597, 0]
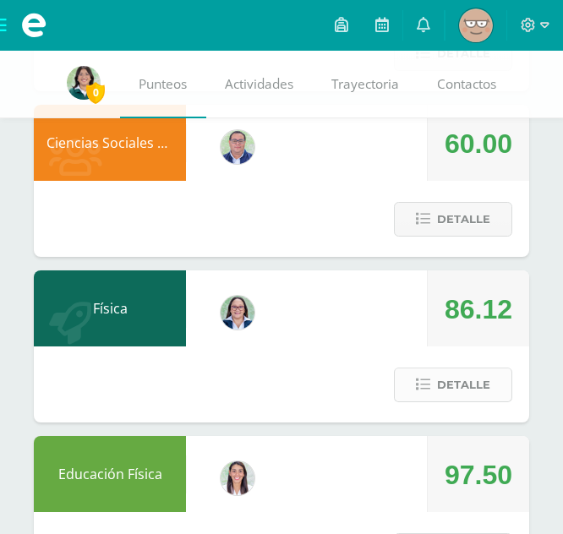
click at [457, 370] on span "Detalle" at bounding box center [463, 384] width 53 height 31
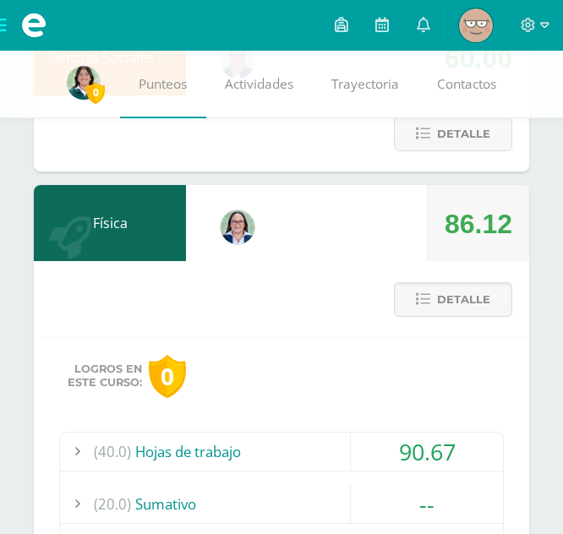
scroll to position [1682, 0]
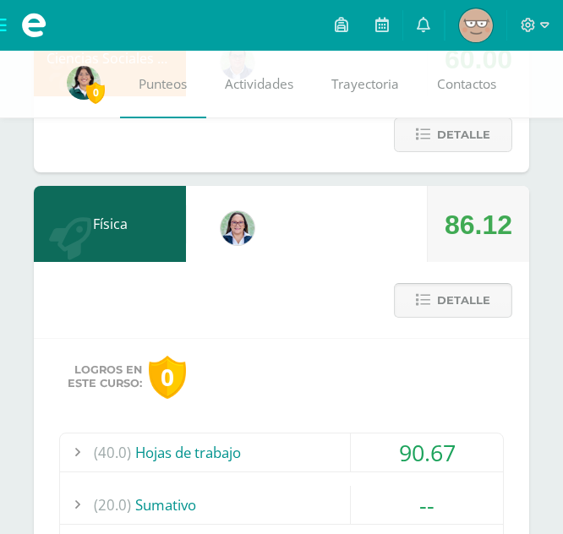
click at [464, 309] on span "Detalle" at bounding box center [463, 300] width 53 height 31
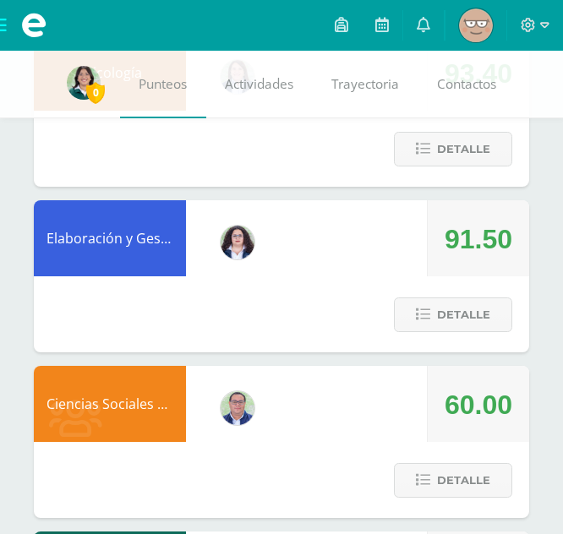
scroll to position [1428, 0]
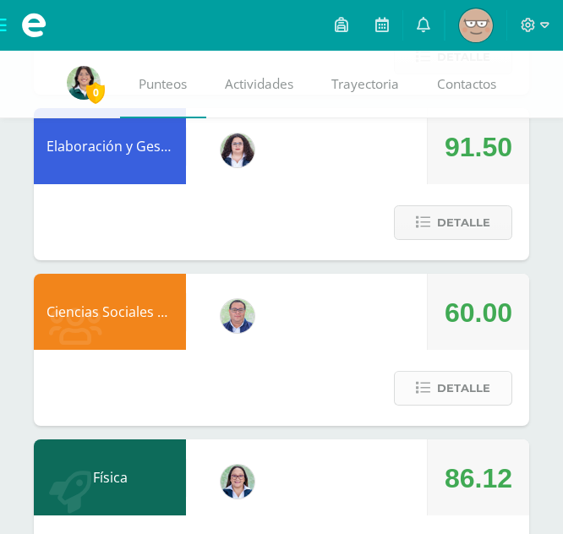
click at [436, 387] on button "Detalle" at bounding box center [453, 388] width 118 height 35
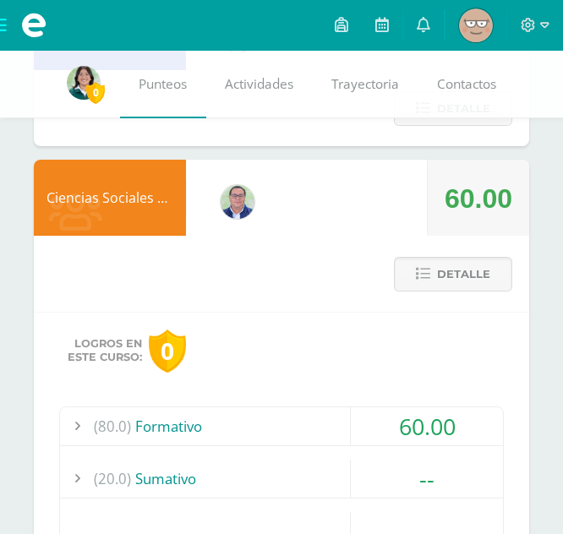
scroll to position [1512, 0]
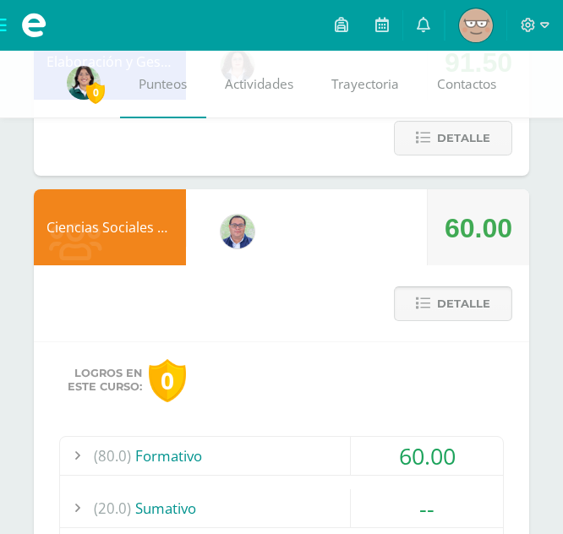
click at [455, 305] on span "Detalle" at bounding box center [463, 303] width 53 height 31
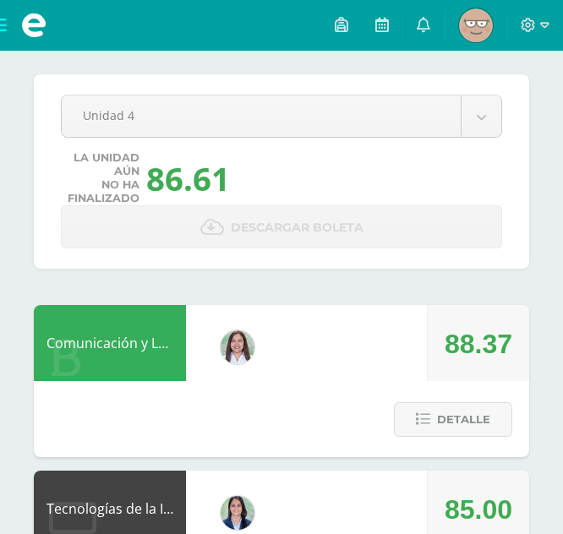
scroll to position [0, 0]
